Goal: Information Seeking & Learning: Learn about a topic

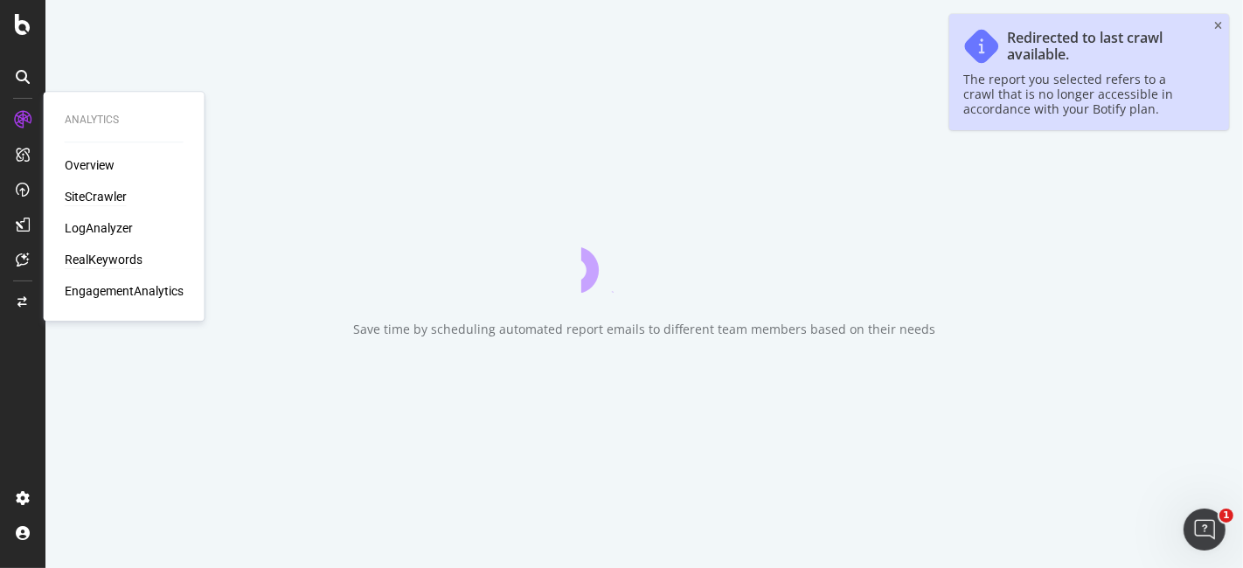
click at [108, 252] on div "RealKeywords" at bounding box center [104, 259] width 78 height 17
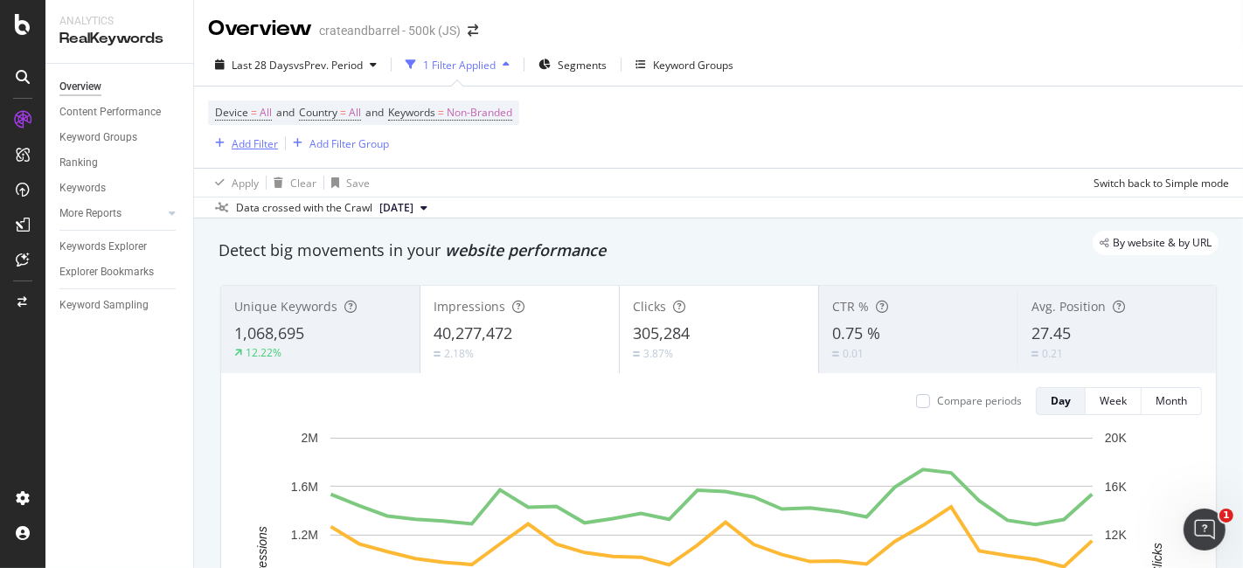
click at [237, 136] on div "Add Filter" at bounding box center [255, 143] width 46 height 15
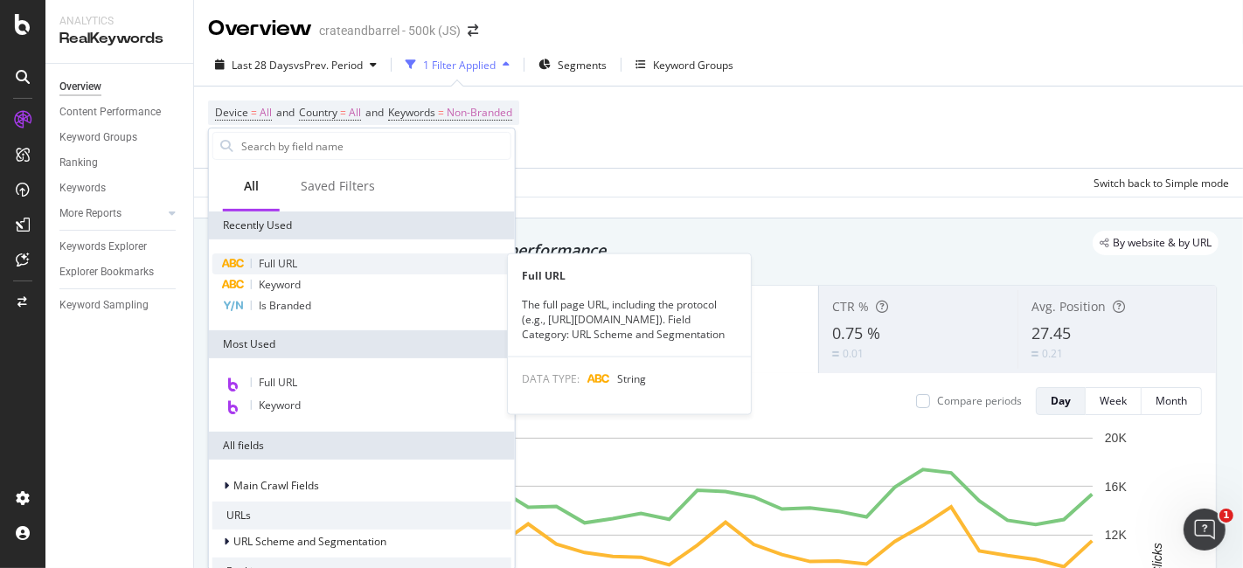
click at [297, 259] on div "Full URL" at bounding box center [361, 264] width 299 height 21
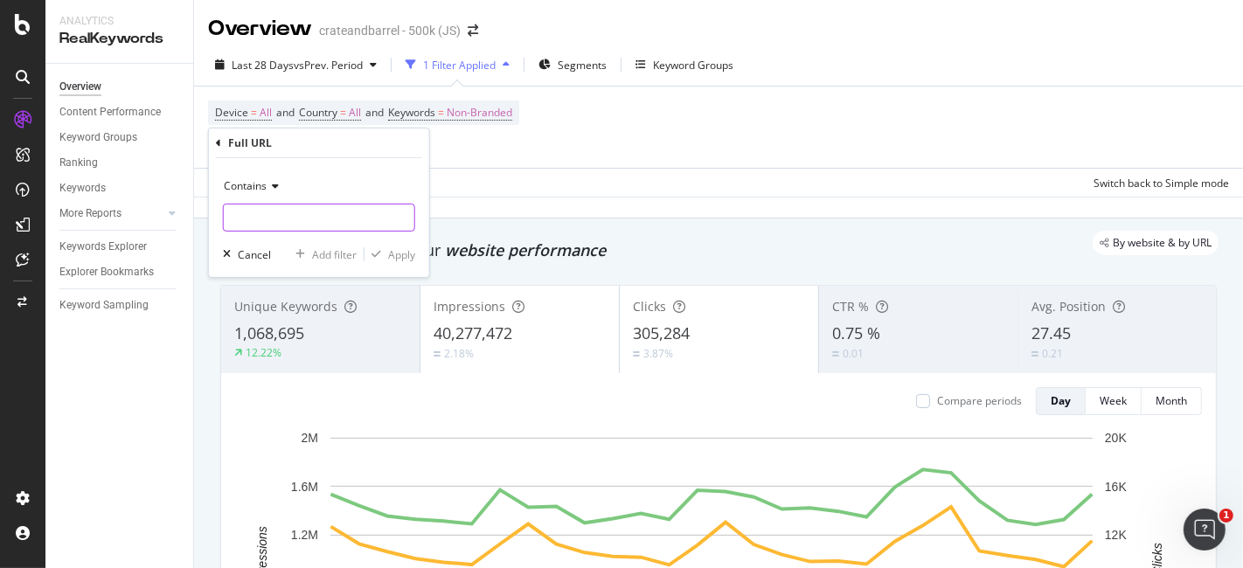
click at [337, 214] on input "text" at bounding box center [319, 218] width 191 height 28
paste input "[URL][DOMAIN_NAME]"
type input "[URL][DOMAIN_NAME]"
click at [278, 184] on div "Contains" at bounding box center [319, 186] width 192 height 28
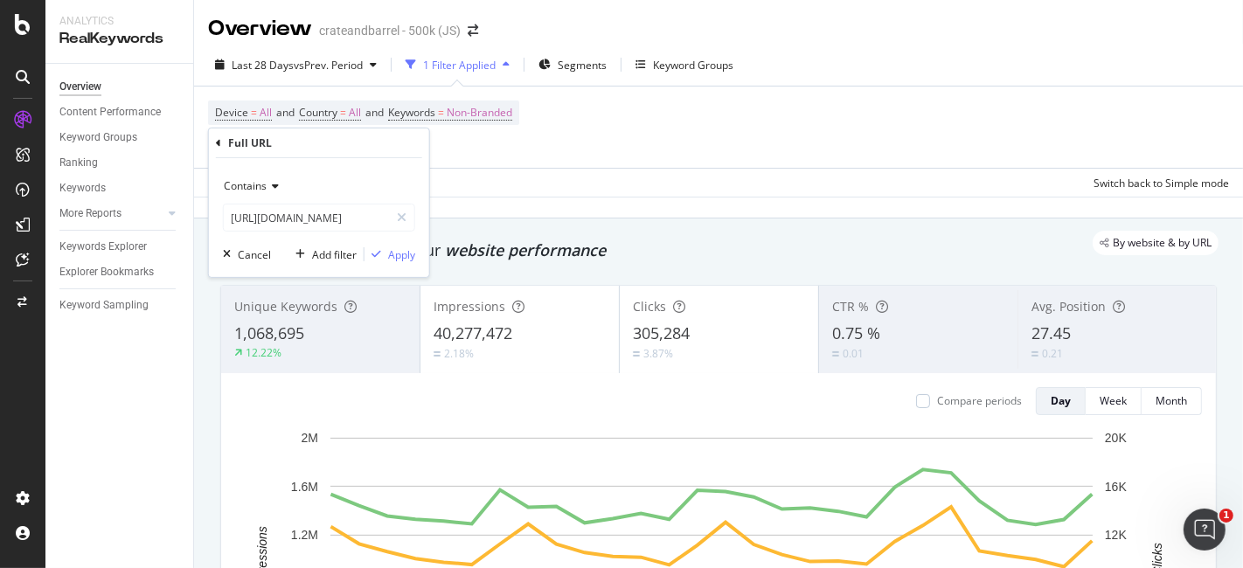
scroll to position [0, 0]
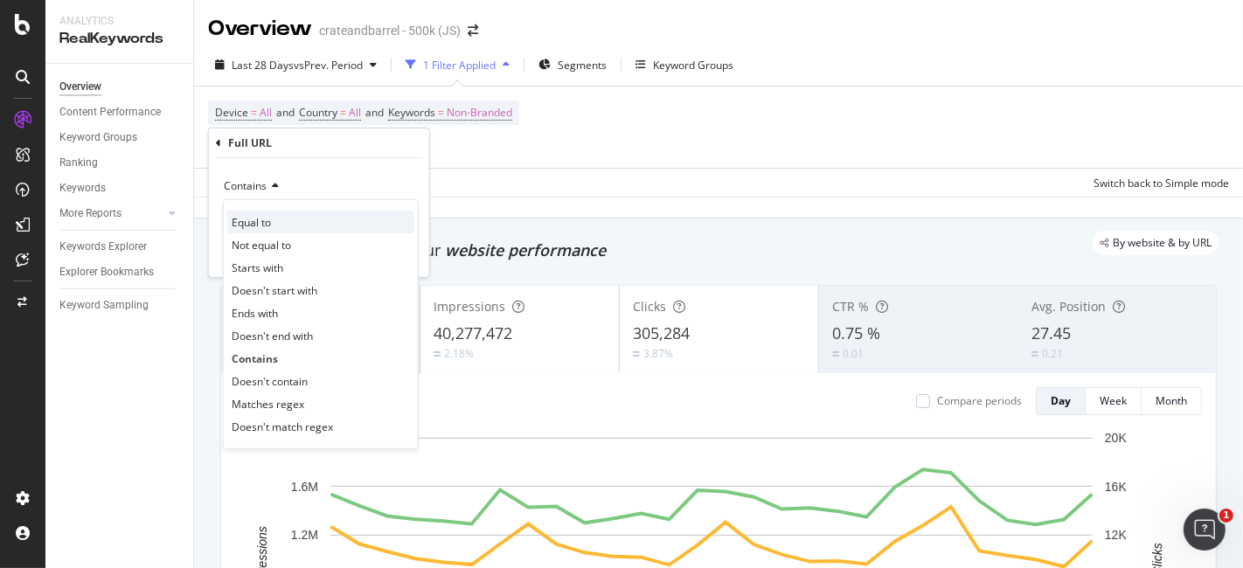
click at [279, 219] on div "Equal to" at bounding box center [320, 222] width 187 height 23
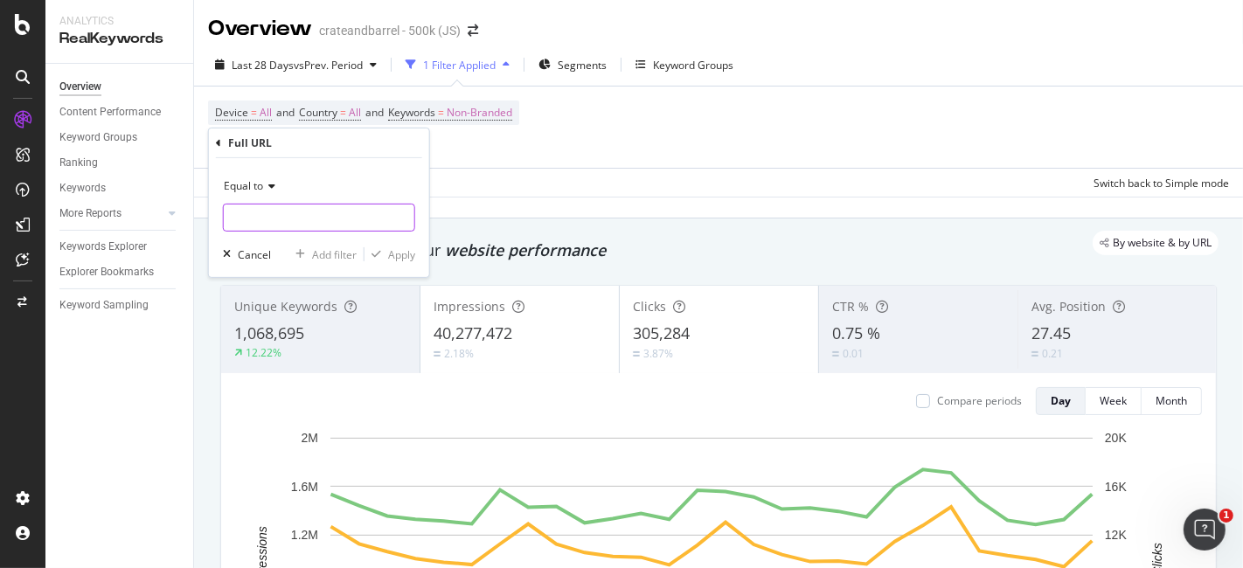
click at [281, 219] on input "text" at bounding box center [319, 218] width 191 height 28
paste input "[URL][DOMAIN_NAME]"
type input "[URL][DOMAIN_NAME]"
click at [392, 254] on div "Apply" at bounding box center [401, 254] width 27 height 15
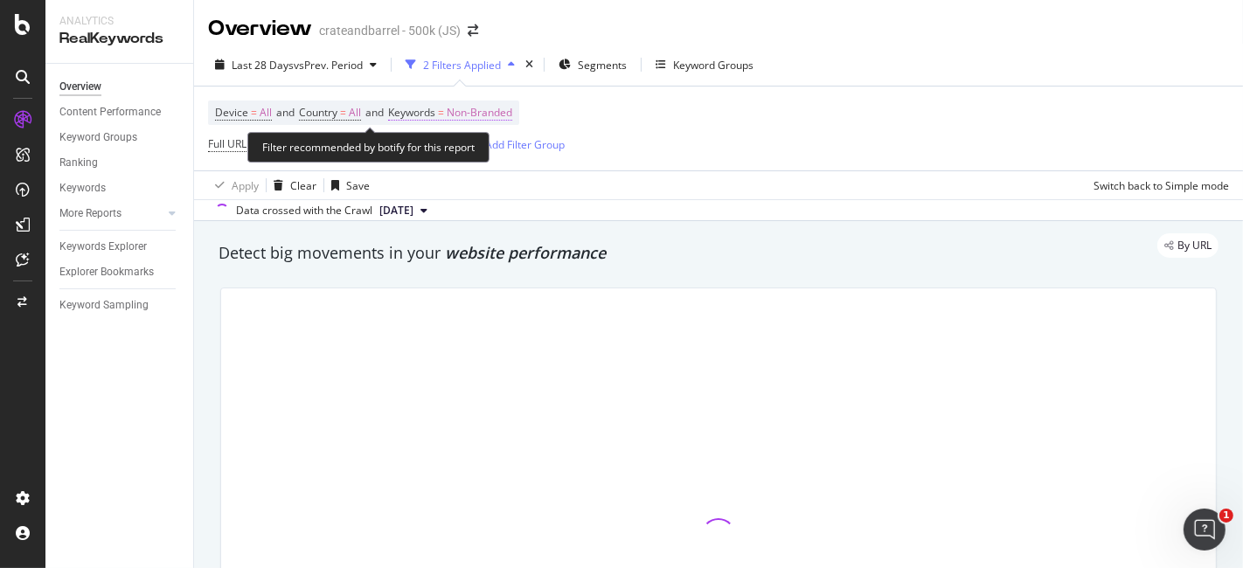
click at [496, 106] on span "Non-Branded" at bounding box center [480, 113] width 66 height 24
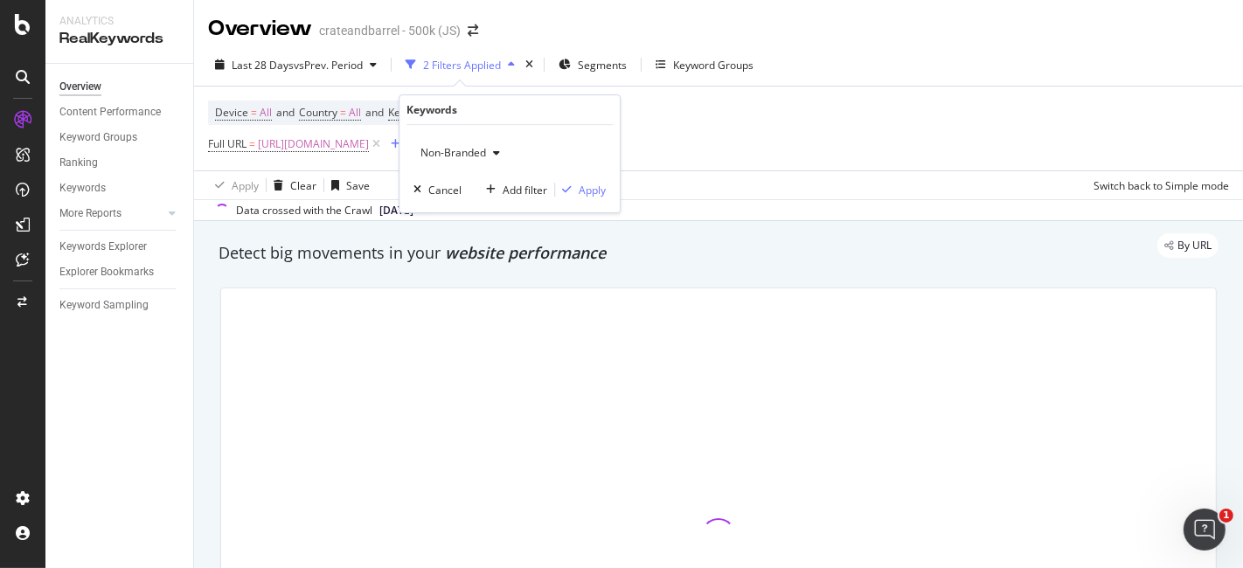
click at [565, 110] on div "Device = All and Country = All and Keywords = Non-Branded Full URL = [URL][DOMA…" at bounding box center [386, 129] width 357 height 56
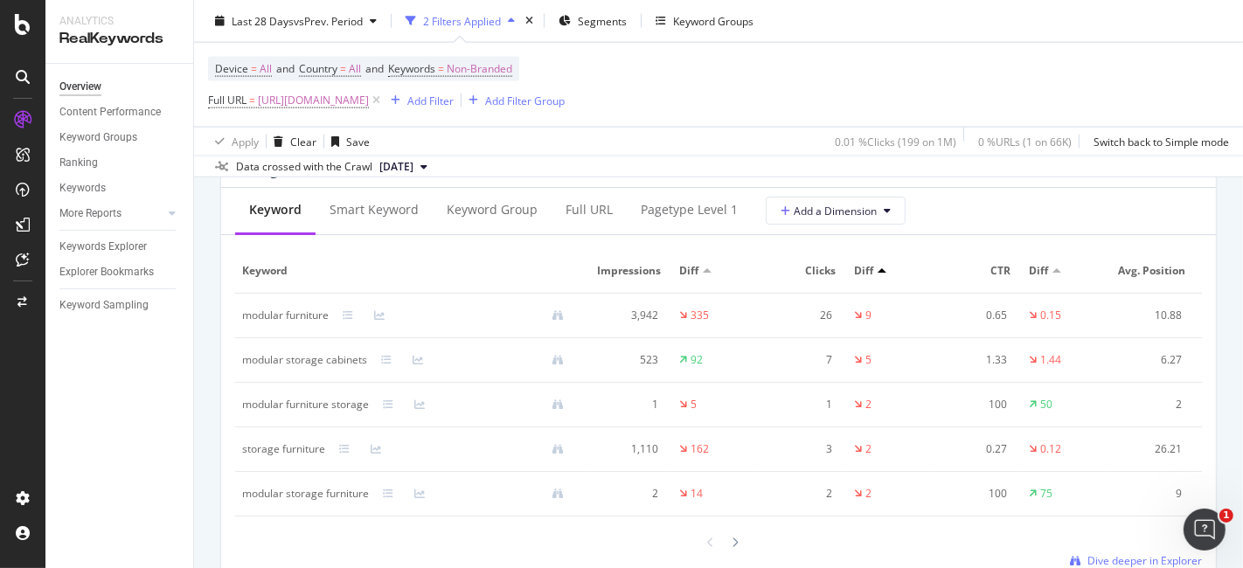
scroll to position [2137, 0]
